Goal: Information Seeking & Learning: Learn about a topic

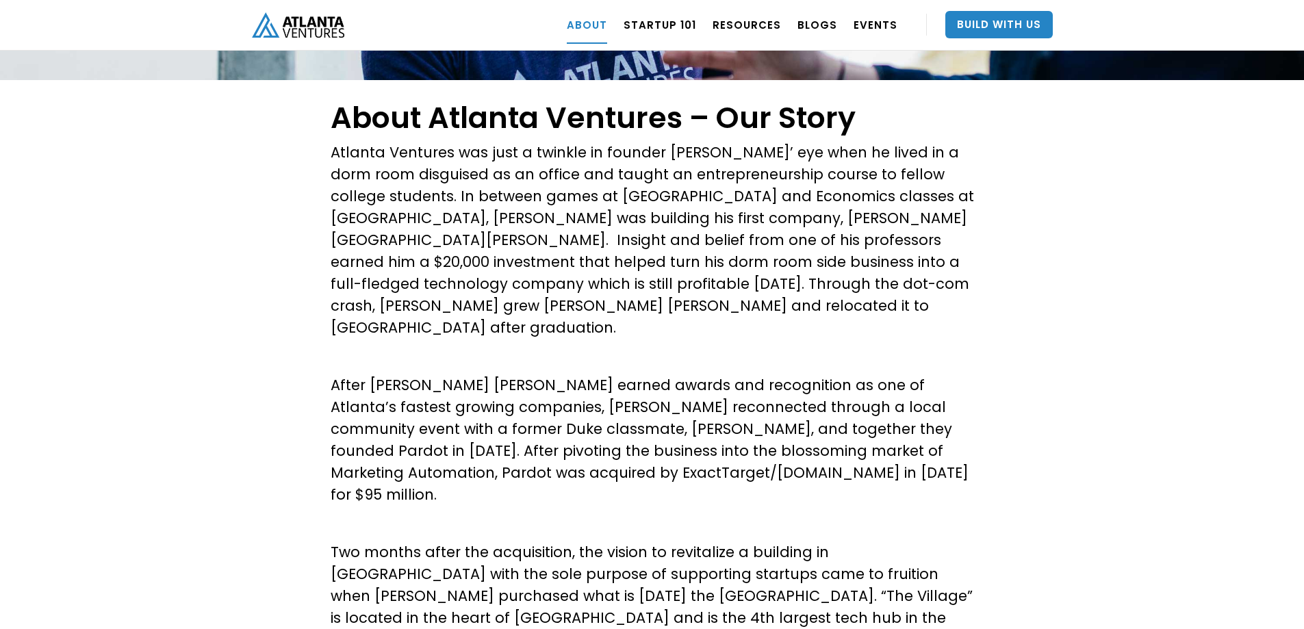
scroll to position [274, 0]
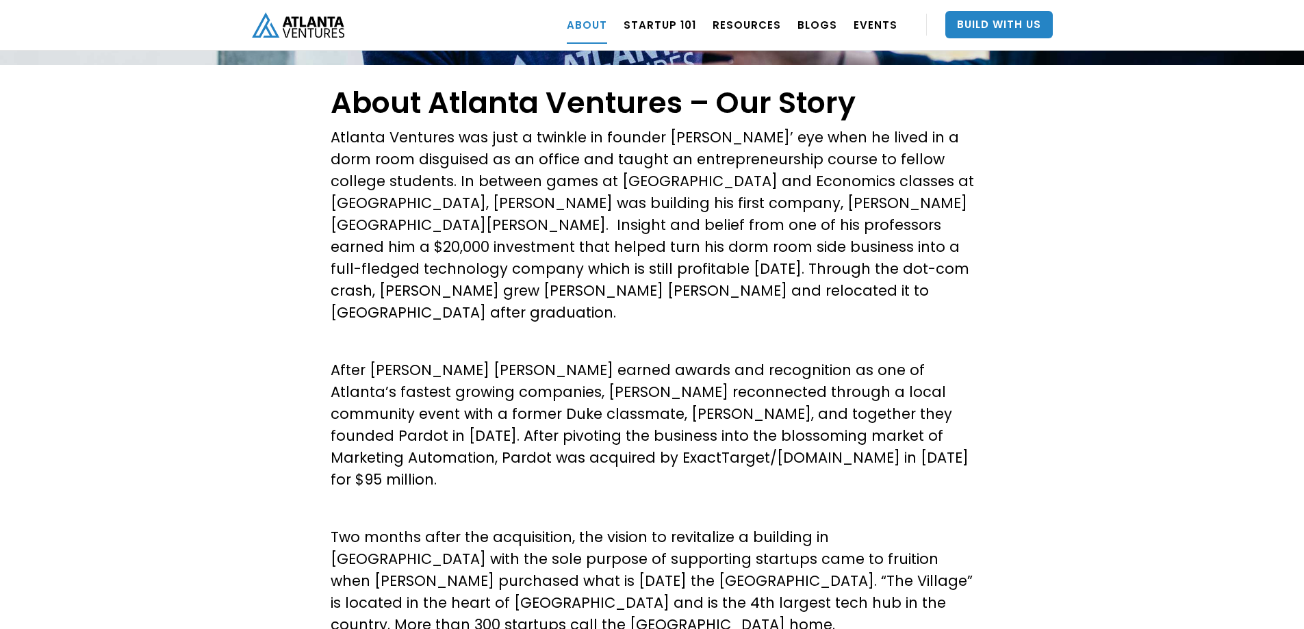
click at [677, 420] on p "After [PERSON_NAME] [PERSON_NAME] earned awards and recognition as one of Atlan…" at bounding box center [653, 424] width 644 height 131
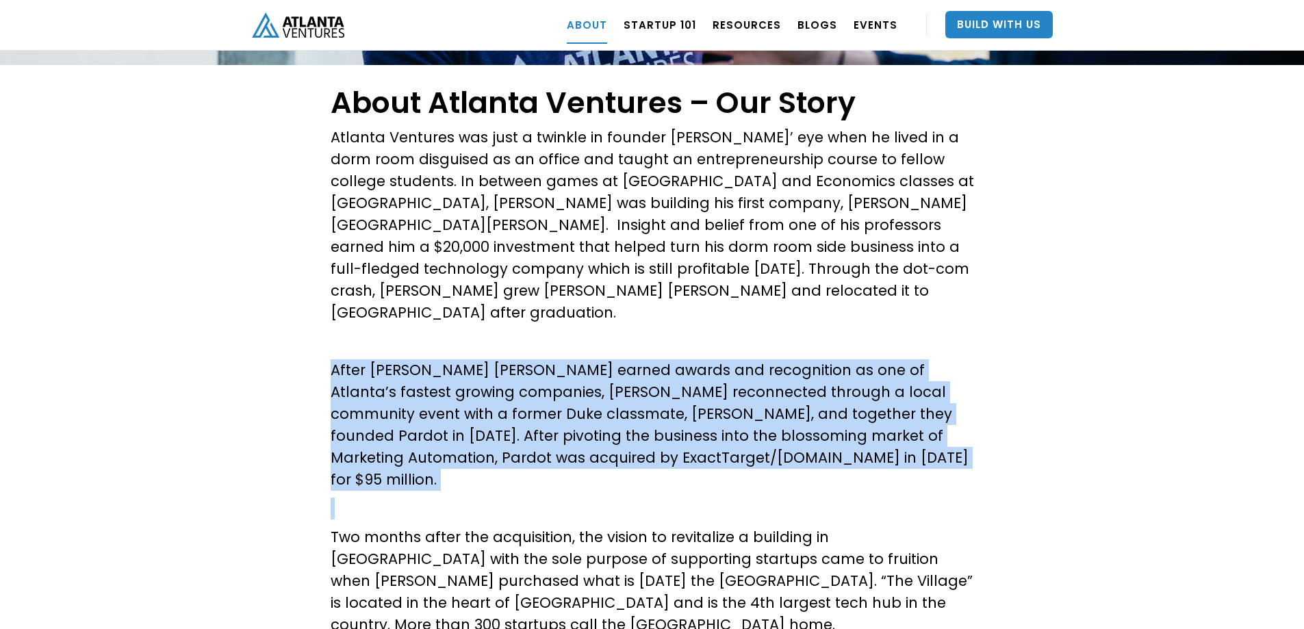
click at [677, 420] on p "After [PERSON_NAME] [PERSON_NAME] earned awards and recognition as one of Atlan…" at bounding box center [653, 424] width 644 height 131
click at [711, 435] on p "After [PERSON_NAME] [PERSON_NAME] earned awards and recognition as one of Atlan…" at bounding box center [653, 424] width 644 height 131
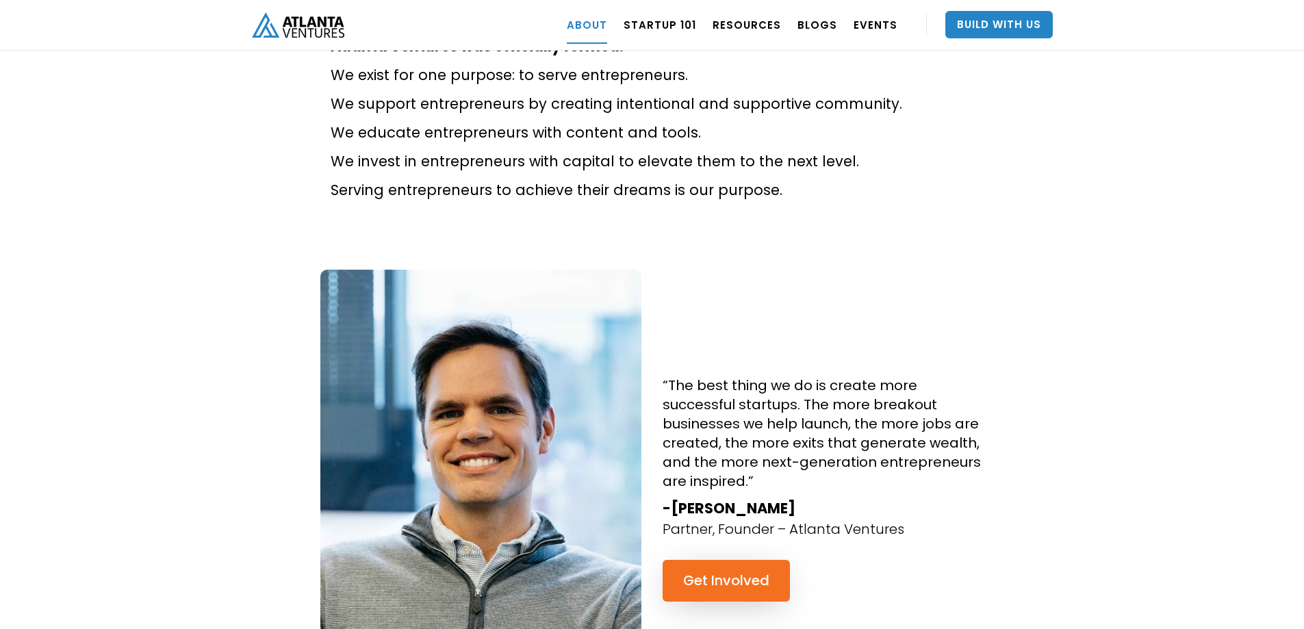
scroll to position [1095, 0]
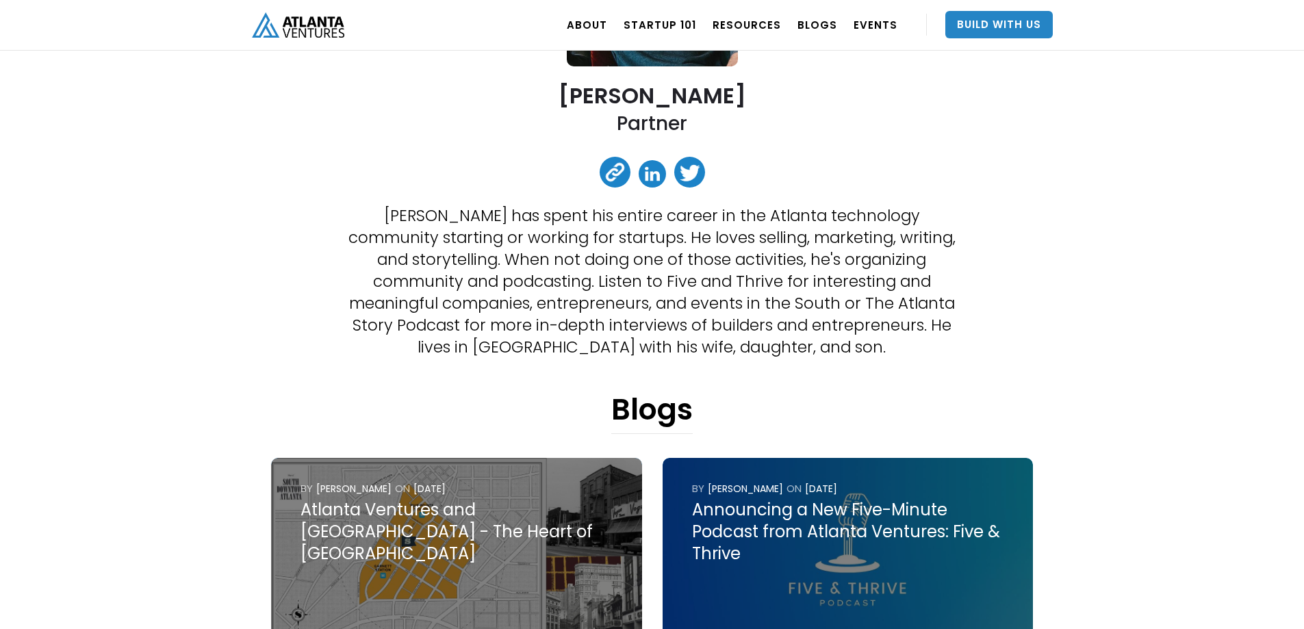
scroll to position [274, 0]
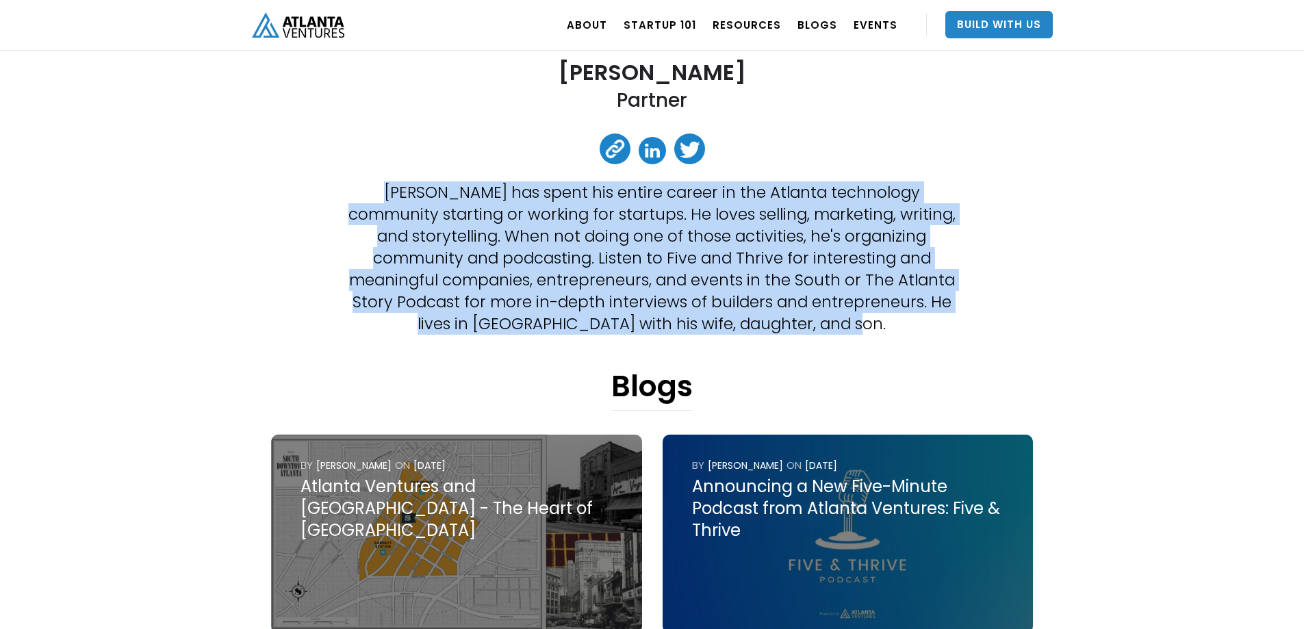
drag, startPoint x: 306, startPoint y: 188, endPoint x: 928, endPoint y: 333, distance: 638.5
click at [985, 335] on div "Jon Birdsong Partner Jon Birdsong has spent his entire career in the Atlanta te…" at bounding box center [652, 540] width 801 height 1500
click at [928, 333] on p "Jon Birdsong has spent his entire career in the Atlanta technology community st…" at bounding box center [651, 257] width 609 height 153
drag, startPoint x: 939, startPoint y: 335, endPoint x: 281, endPoint y: 183, distance: 675.1
click at [281, 183] on div "Jon Birdsong Partner Jon Birdsong has spent his entire career in the Atlanta te…" at bounding box center [652, 540] width 801 height 1500
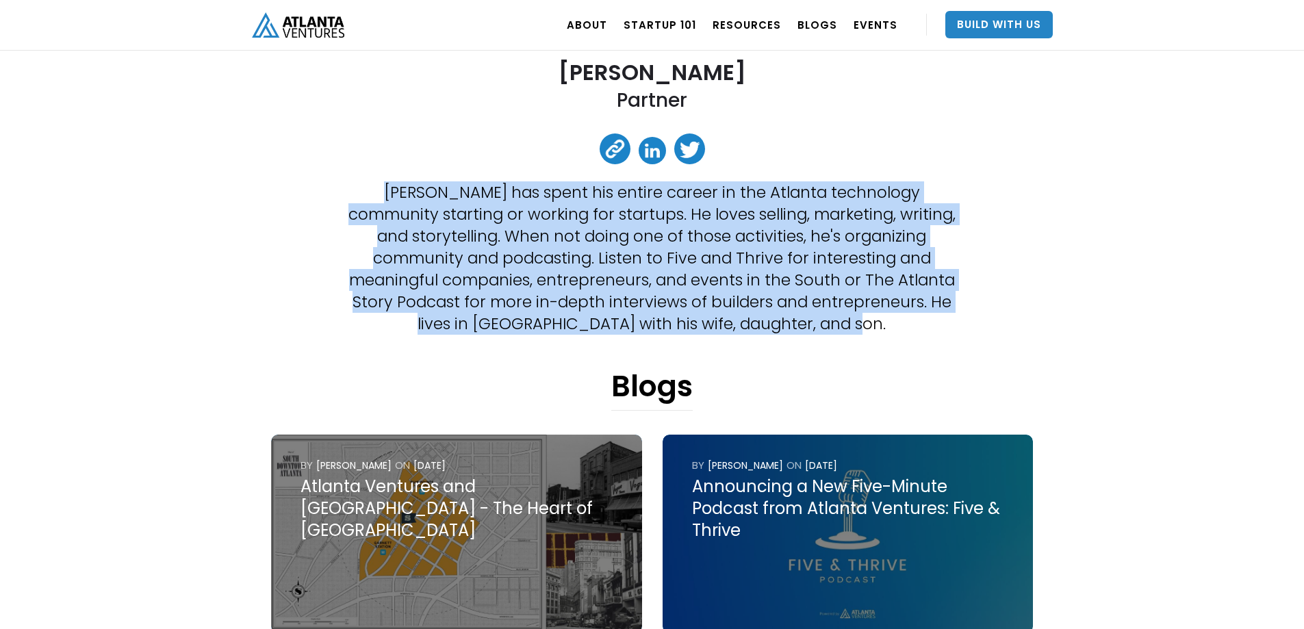
click at [338, 229] on div "Jon Birdsong Partner Jon Birdsong has spent his entire career in the Atlanta te…" at bounding box center [652, 540] width 801 height 1500
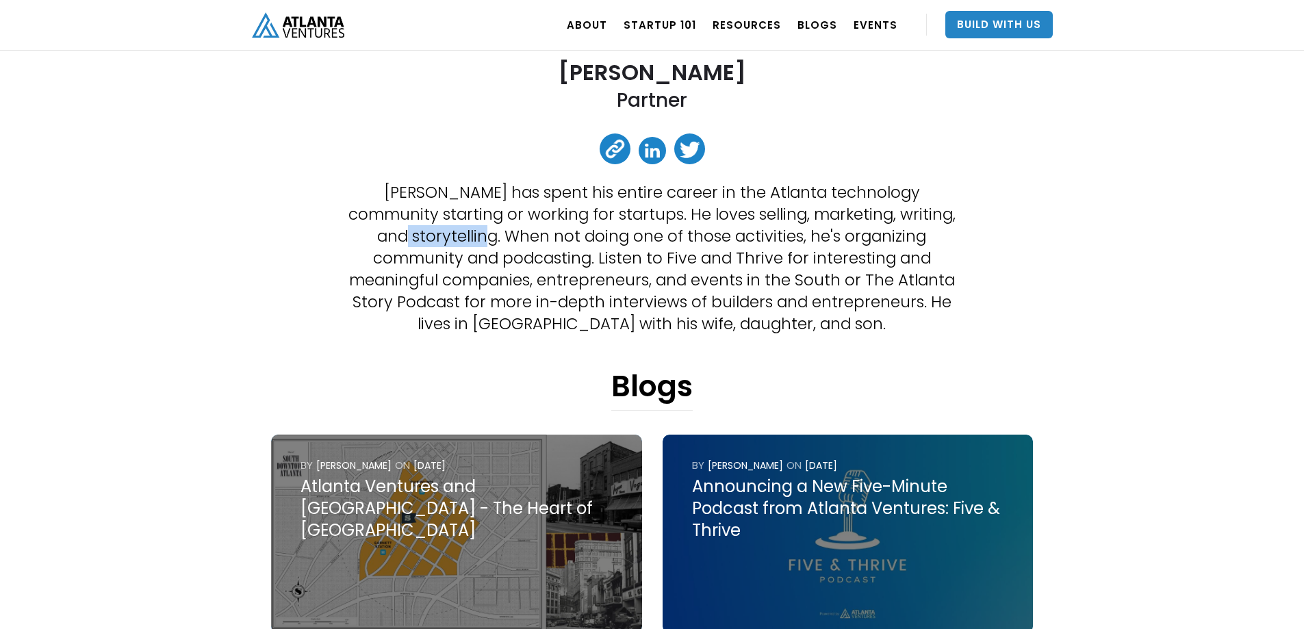
click at [338, 229] on div "Jon Birdsong Partner Jon Birdsong has spent his entire career in the Atlanta te…" at bounding box center [652, 540] width 801 height 1500
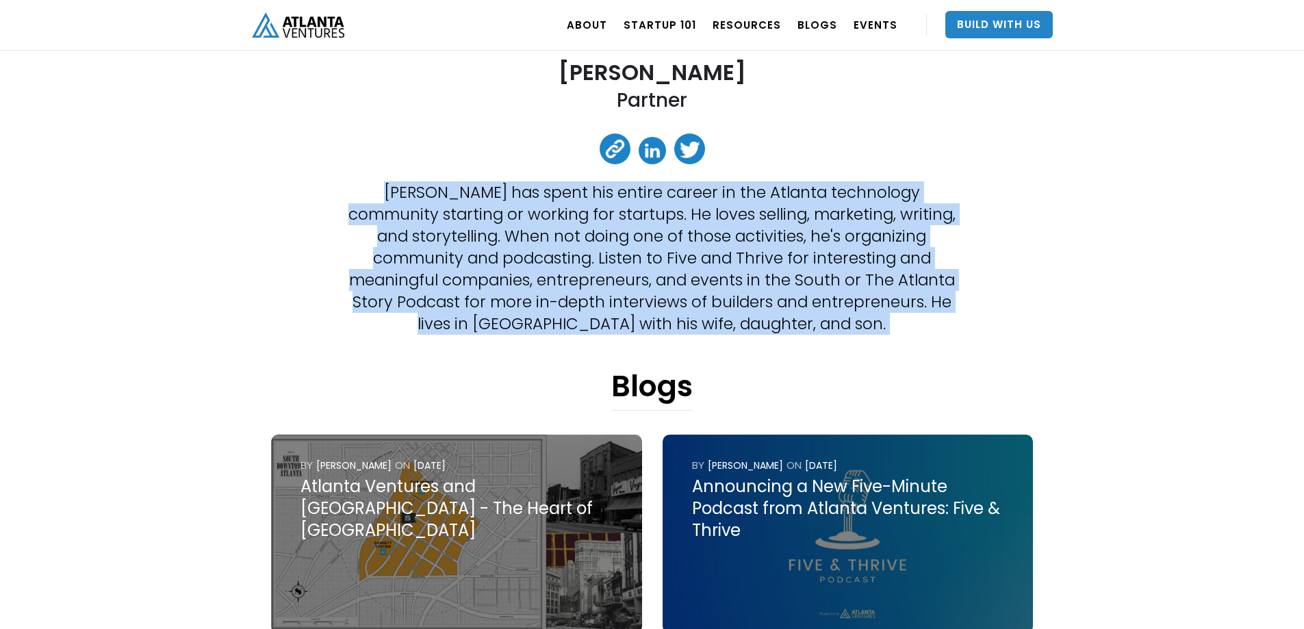
click at [338, 229] on div "Jon Birdsong Partner Jon Birdsong has spent his entire career in the Atlanta te…" at bounding box center [652, 540] width 801 height 1500
click at [416, 285] on p "Jon Birdsong has spent his entire career in the Atlanta technology community st…" at bounding box center [651, 257] width 609 height 153
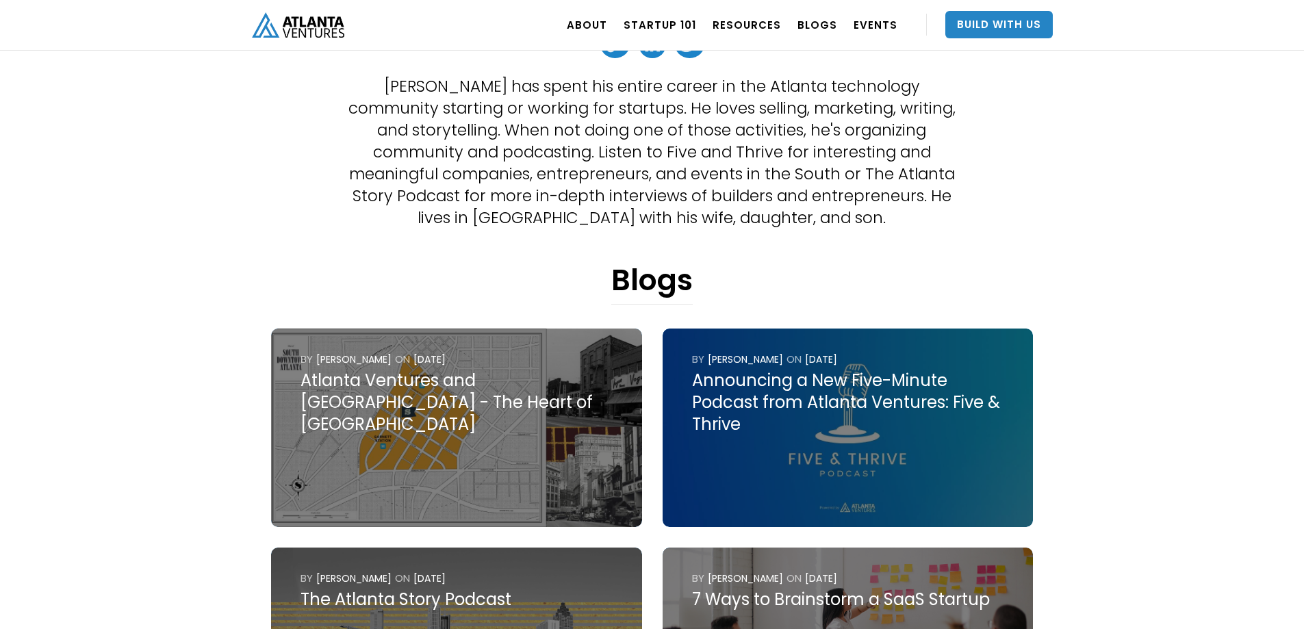
scroll to position [548, 0]
